Goal: Find specific page/section: Find specific page/section

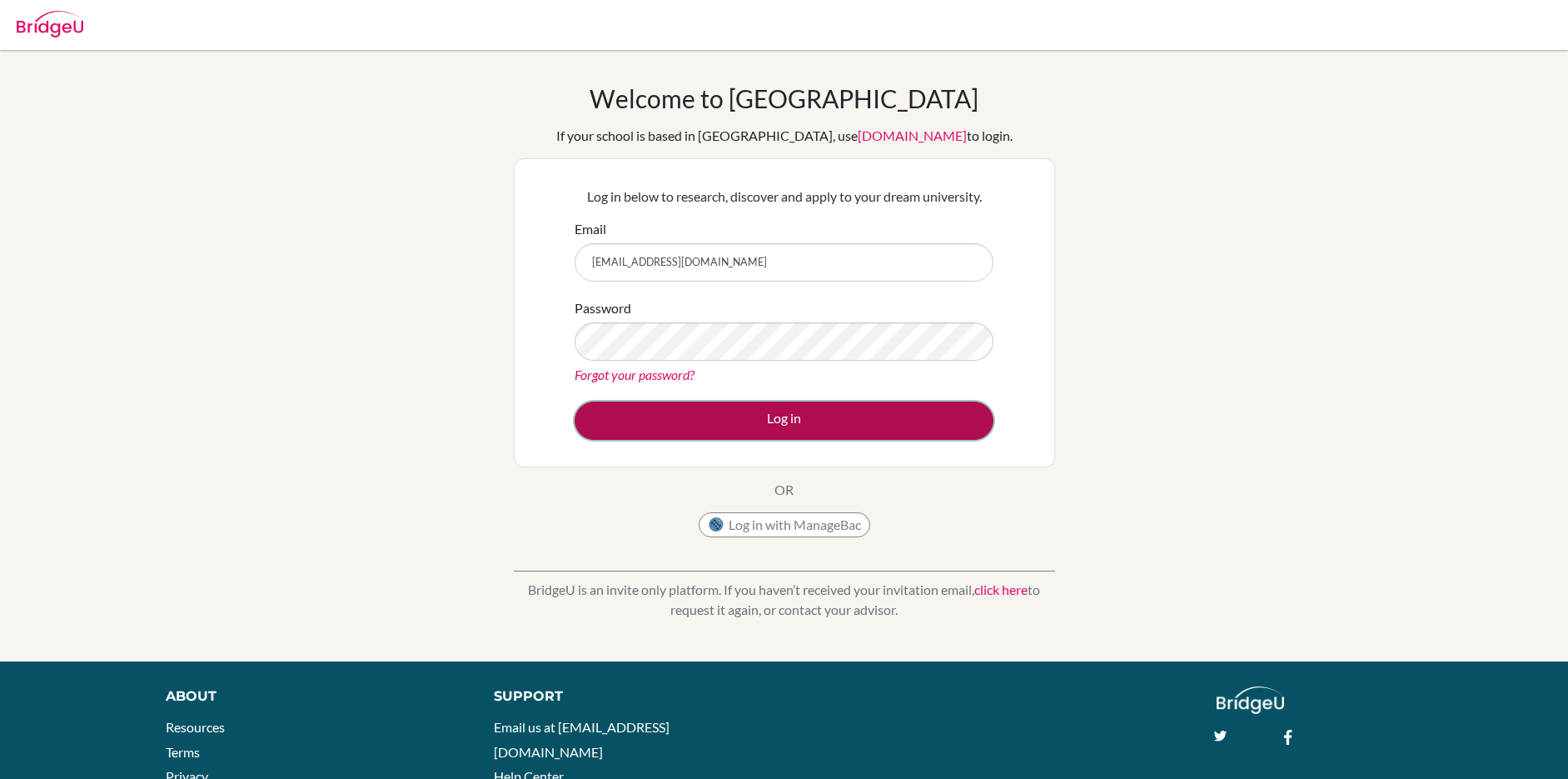
click at [791, 418] on button "Log in" at bounding box center [784, 420] width 419 height 38
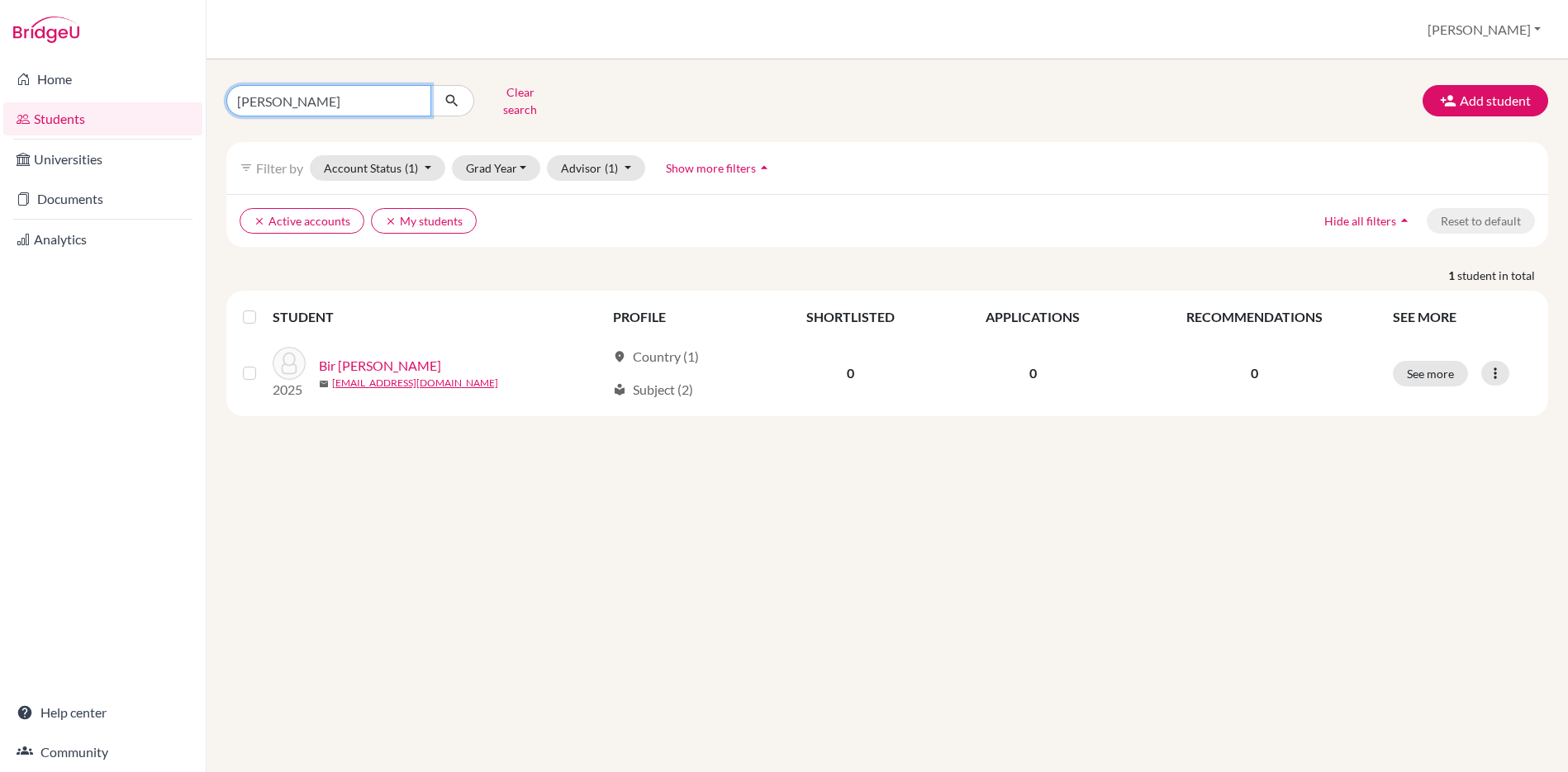
click at [290, 97] on input "raghu bir" at bounding box center [328, 101] width 205 height 31
drag, startPoint x: 290, startPoint y: 97, endPoint x: 103, endPoint y: 97, distance: 187.0
click at [103, 97] on div "Home Students Universities Documents Analytics Help center Community Students o…" at bounding box center [784, 386] width 1568 height 772
type input "parajanya pokharel"
click button "submit" at bounding box center [452, 101] width 44 height 31
